Goal: Information Seeking & Learning: Learn about a topic

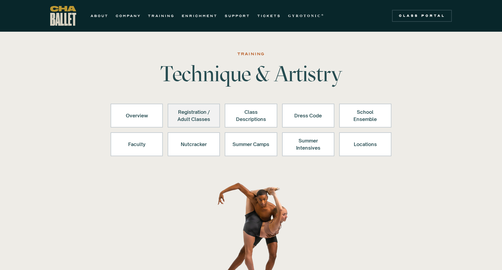
click at [200, 116] on div "Registration / Adult Classes" at bounding box center [194, 116] width 37 height 14
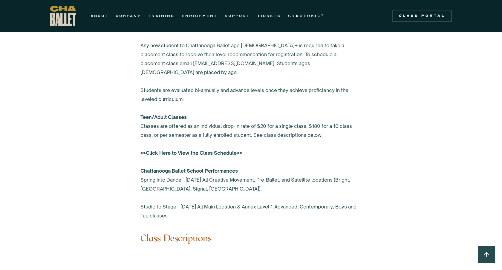
scroll to position [392, 0]
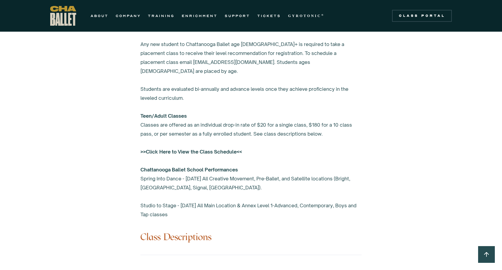
click at [199, 149] on strong ">>Click Here to View the Class Schedule<<" at bounding box center [192, 152] width 102 height 6
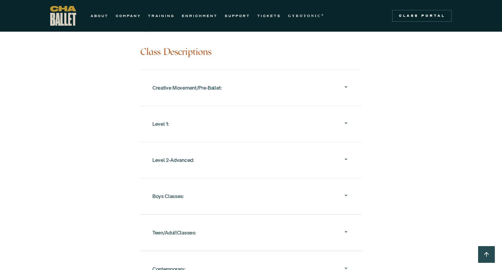
scroll to position [723, 0]
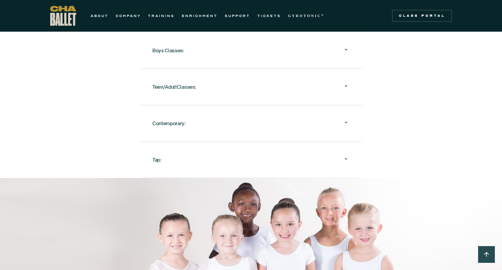
click at [285, 150] on div "Tap:" at bounding box center [250, 159] width 197 height 19
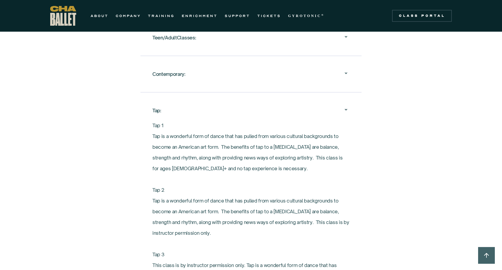
scroll to position [750, 0]
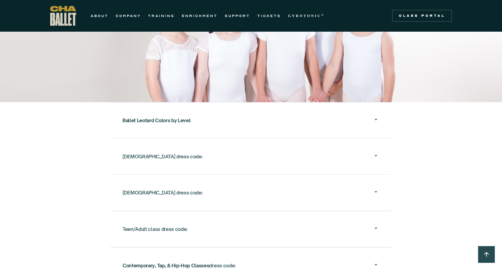
click at [281, 118] on div "Ballet Leotard Colors by Level :" at bounding box center [251, 120] width 257 height 19
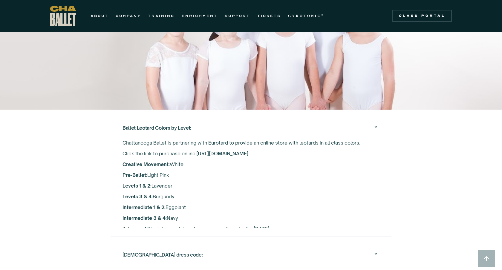
scroll to position [948, 0]
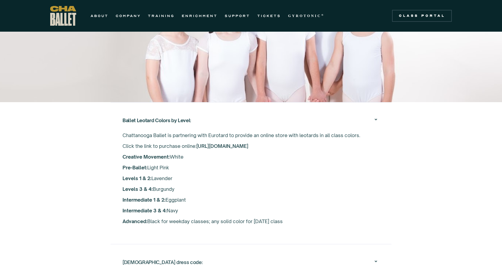
click at [266, 111] on div "Ballet Leotard Colors by Level :" at bounding box center [251, 120] width 257 height 19
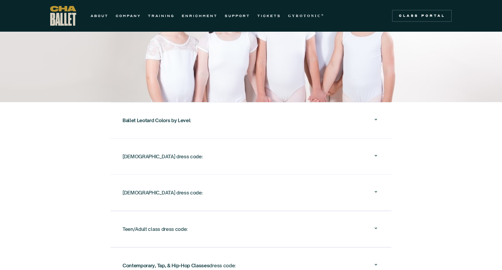
click at [266, 111] on div "Ballet Leotard Colors by Level :" at bounding box center [251, 120] width 257 height 19
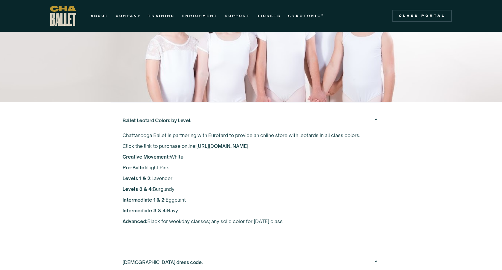
click at [266, 111] on div "Ballet Leotard Colors by Level :" at bounding box center [251, 120] width 257 height 19
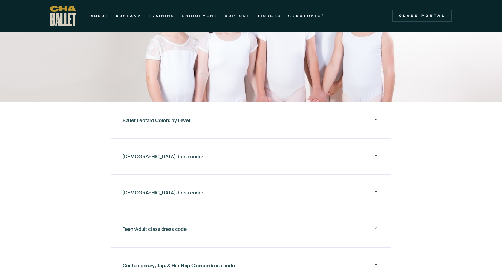
click at [242, 147] on div "[DEMOGRAPHIC_DATA] dress code:" at bounding box center [251, 156] width 257 height 19
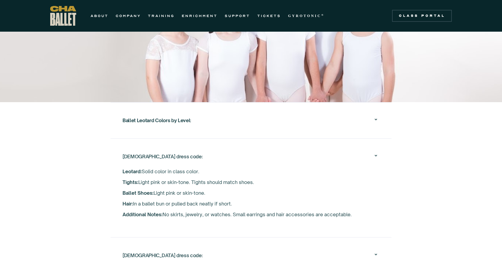
click at [242, 147] on div "[DEMOGRAPHIC_DATA] dress code:" at bounding box center [251, 156] width 257 height 19
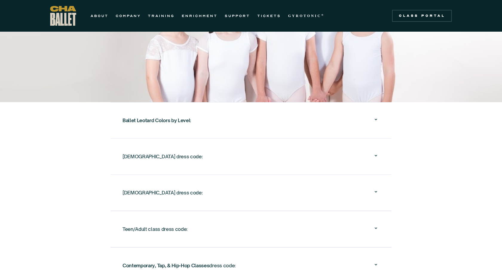
click at [230, 183] on div "[DEMOGRAPHIC_DATA] dress code:" at bounding box center [251, 192] width 257 height 19
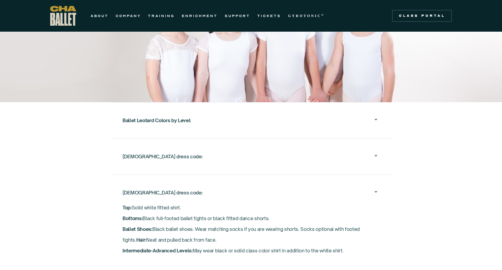
click at [230, 183] on div "[DEMOGRAPHIC_DATA] dress code:" at bounding box center [251, 192] width 257 height 19
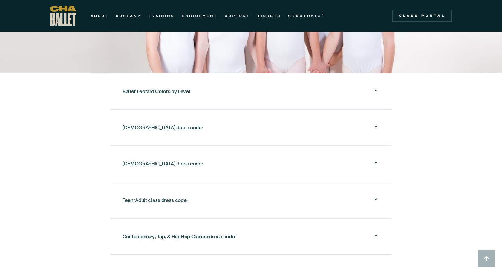
scroll to position [980, 0]
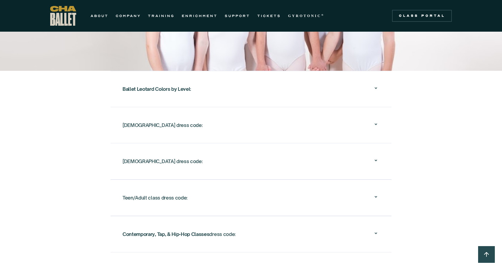
click at [229, 188] on div "Teen/Adult class dress code:" at bounding box center [251, 197] width 257 height 19
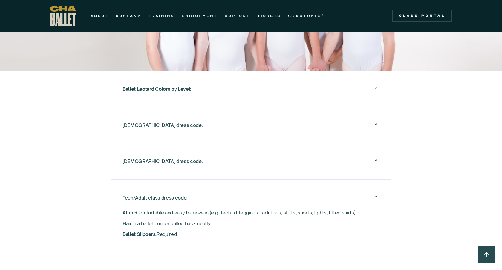
click at [229, 188] on div "Teen/Adult class dress code:" at bounding box center [251, 197] width 257 height 19
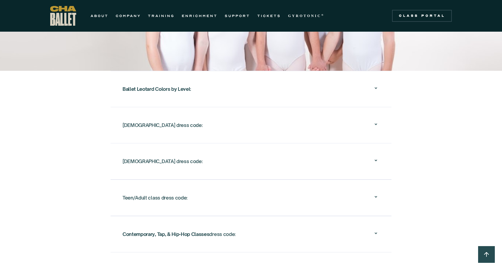
scroll to position [1024, 0]
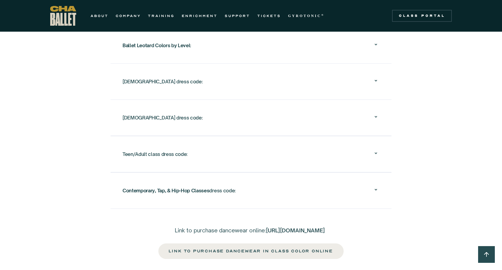
click at [229, 189] on div "Contemporary, Tap, & Hip-Hop Classes dress code:" at bounding box center [251, 190] width 257 height 19
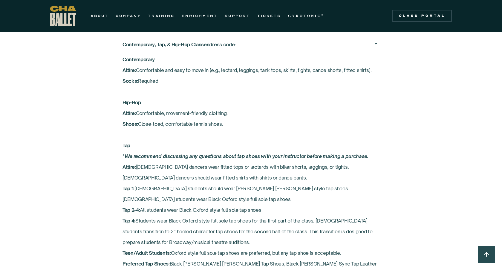
scroll to position [1179, 0]
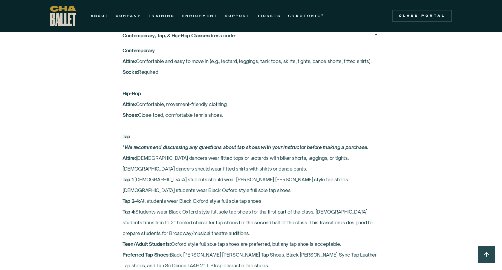
click at [254, 144] on em "We recommend discussing any questions about tap shoes with your instructor befo…" at bounding box center [247, 147] width 244 height 6
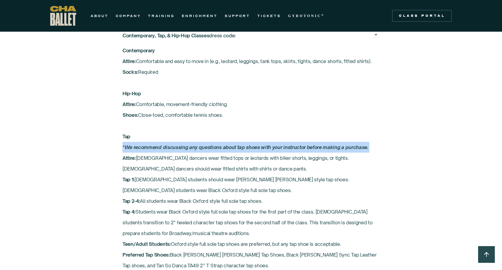
click at [254, 144] on em "We recommend discussing any questions about tap shoes with your instructor befo…" at bounding box center [247, 147] width 244 height 6
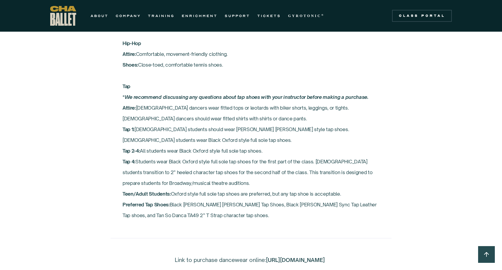
scroll to position [1229, 0]
click at [238, 185] on p "Contemporary Attire: Comfortable and easy to move in (e.g., leotard, leggings, …" at bounding box center [251, 108] width 257 height 226
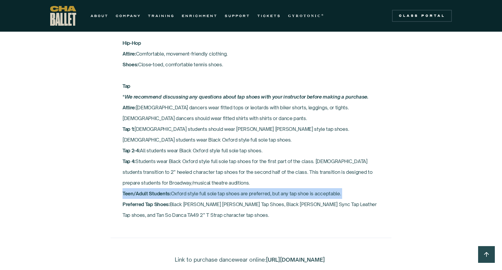
click at [236, 195] on p "Contemporary Attire: Comfortable and easy to move in (e.g., leotard, leggings, …" at bounding box center [251, 108] width 257 height 226
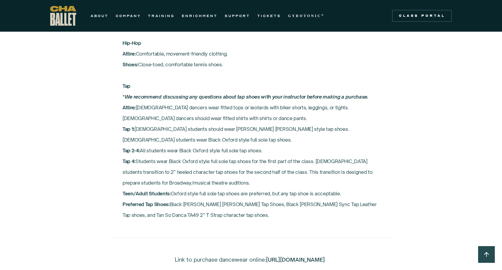
click at [236, 195] on p "Contemporary Attire: Comfortable and easy to move in (e.g., leotard, leggings, …" at bounding box center [251, 108] width 257 height 226
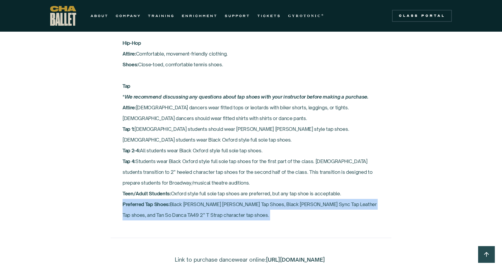
click at [236, 195] on p "Contemporary Attire: Comfortable and easy to move in (e.g., leotard, leggings, …" at bounding box center [251, 108] width 257 height 226
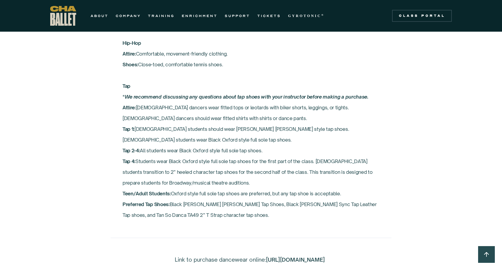
click at [244, 180] on p "Contemporary Attire: Comfortable and easy to move in (e.g., leotard, leggings, …" at bounding box center [251, 108] width 257 height 226
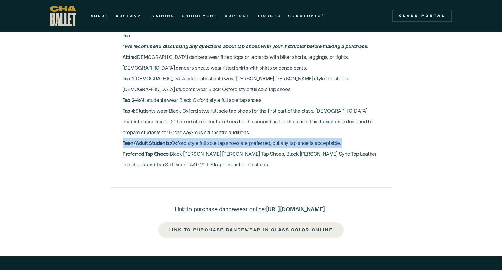
scroll to position [1275, 0]
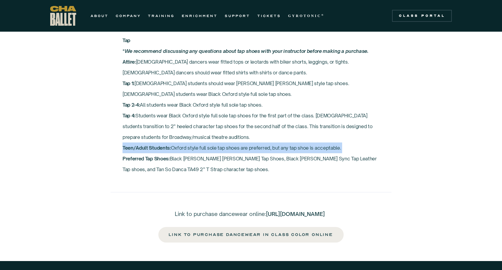
click at [262, 124] on p "Contemporary Attire: Comfortable and easy to move in (e.g., leotard, leggings, …" at bounding box center [251, 62] width 257 height 226
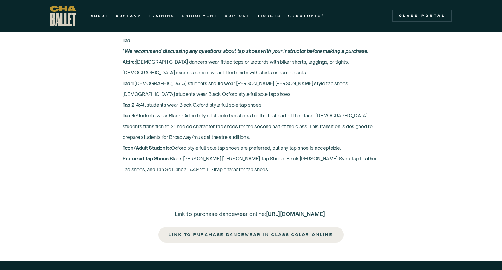
click at [262, 124] on p "Contemporary Attire: Comfortable and easy to move in (e.g., leotard, leggings, …" at bounding box center [251, 62] width 257 height 226
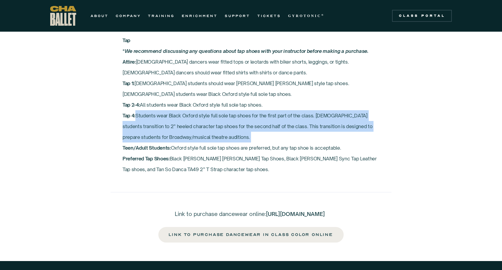
click at [262, 124] on p "Contemporary Attire: Comfortable and easy to move in (e.g., leotard, leggings, …" at bounding box center [251, 62] width 257 height 226
